Goal: Task Accomplishment & Management: Manage account settings

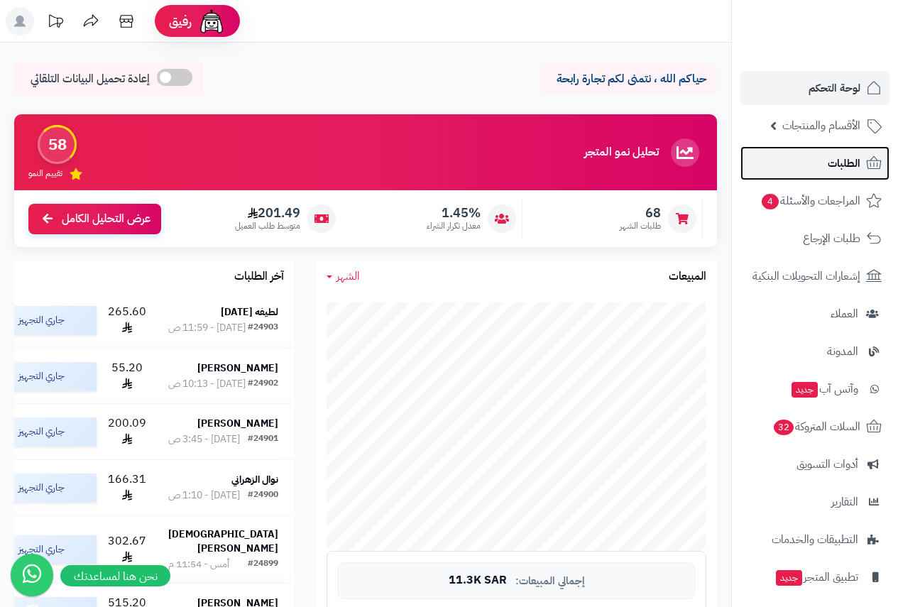
click at [846, 165] on span "الطلبات" at bounding box center [844, 163] width 33 height 20
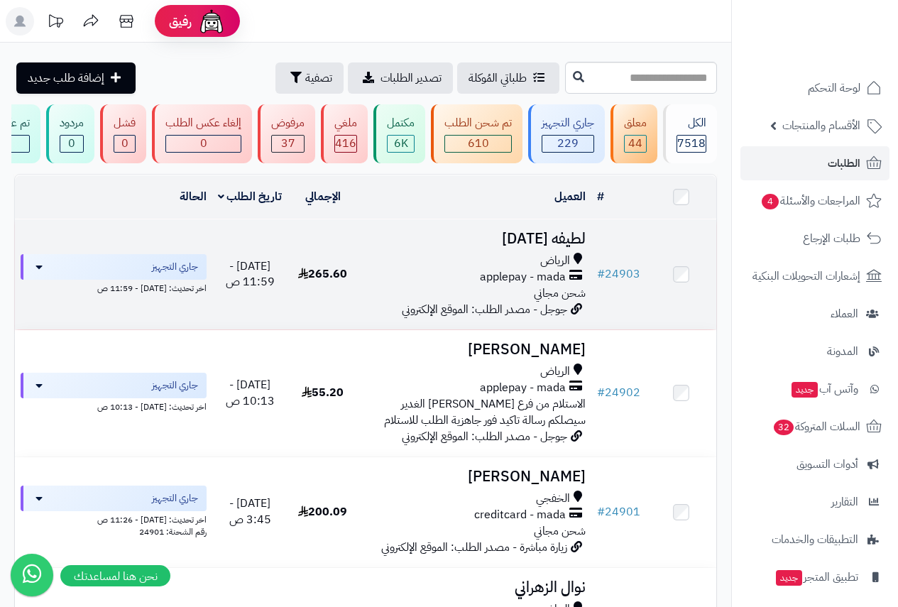
click at [542, 261] on span "الرياض" at bounding box center [555, 261] width 30 height 16
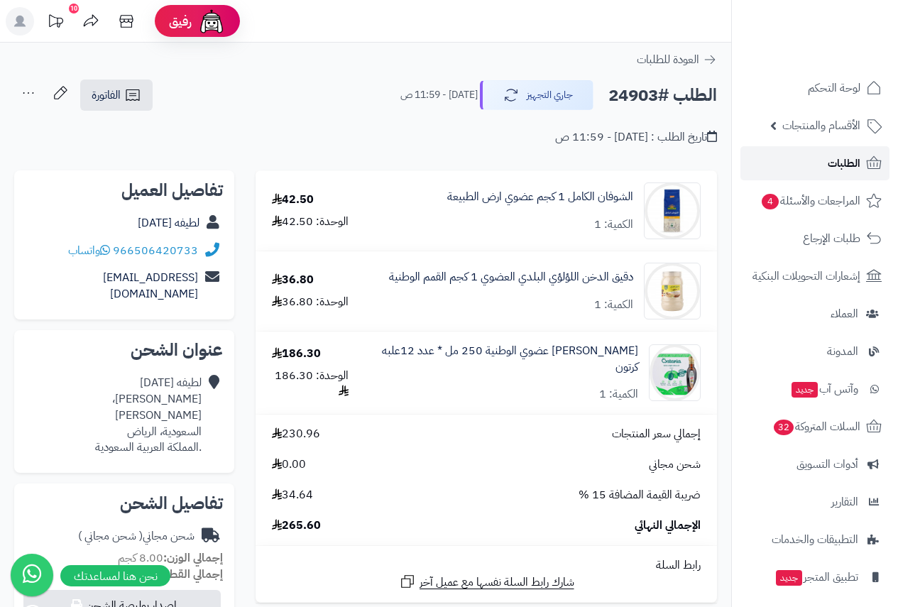
click at [816, 158] on link "الطلبات" at bounding box center [814, 163] width 149 height 34
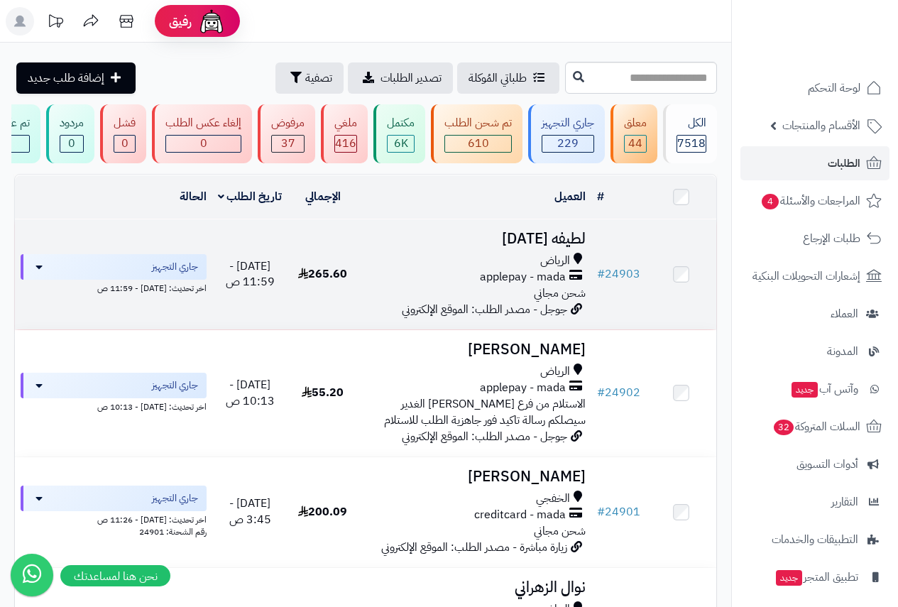
click at [539, 261] on td "لطيفه الخميس الرياض applepay - mada شحن مجاني جوجل - مصدر الطلب: الموقع الإلكتر…" at bounding box center [475, 274] width 234 height 110
click at [542, 267] on span "الرياض" at bounding box center [555, 261] width 30 height 16
click at [553, 269] on span "الرياض" at bounding box center [555, 261] width 30 height 16
